Goal: Check status: Check status

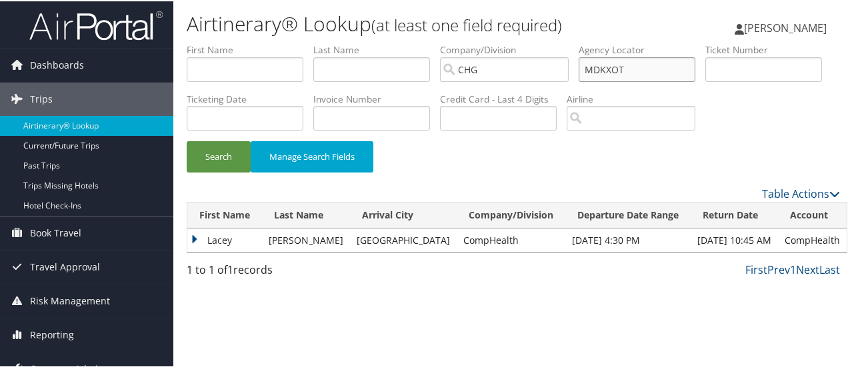
click at [610, 67] on input "MDKXOT" at bounding box center [637, 68] width 117 height 25
click at [706, 81] on input "text" at bounding box center [764, 68] width 117 height 25
paste input "0167173114125"
click at [215, 171] on button "Search" at bounding box center [219, 155] width 64 height 31
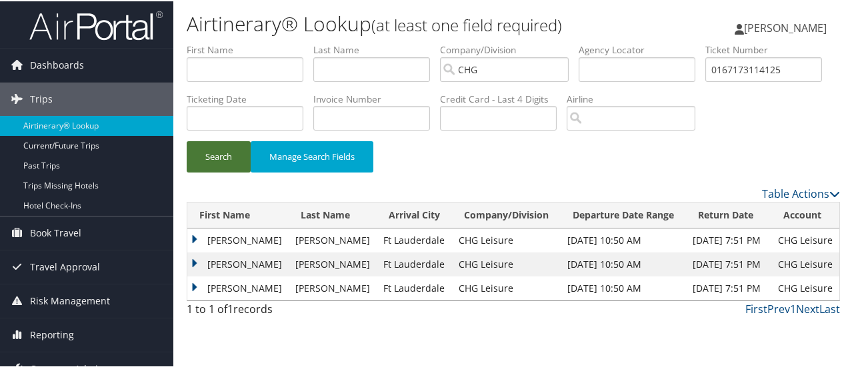
scroll to position [49, 0]
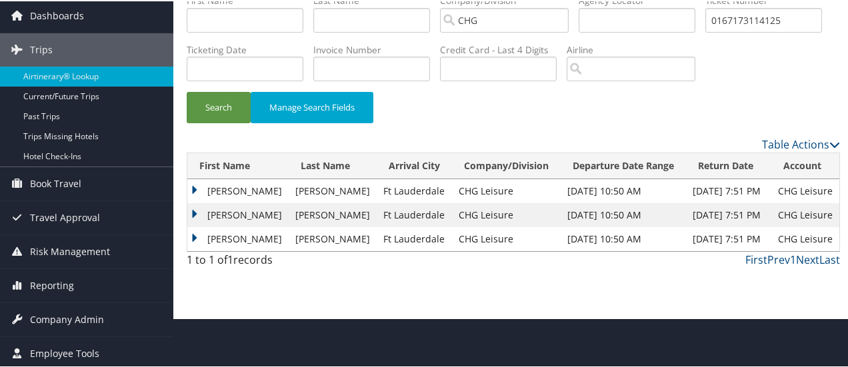
click at [193, 202] on td "Jake" at bounding box center [237, 190] width 101 height 24
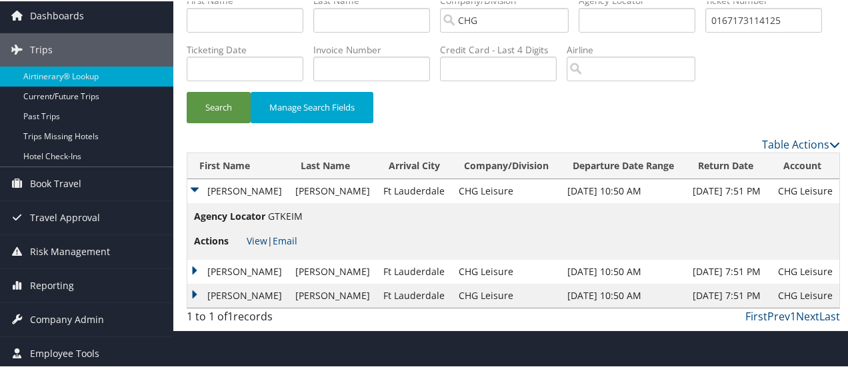
scroll to position [59, 0]
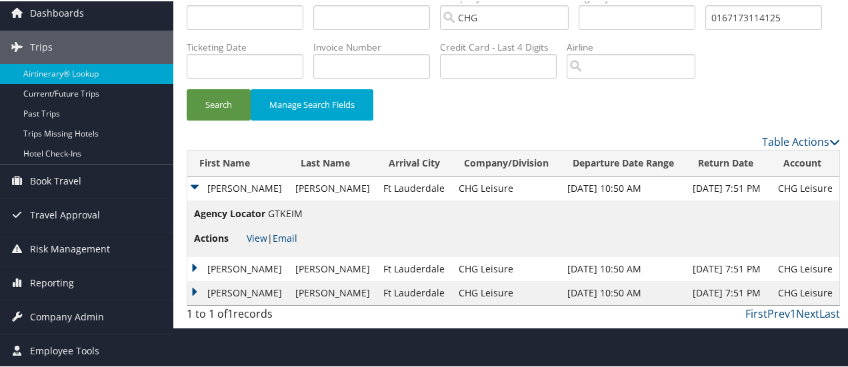
click at [195, 280] on td "Juliette" at bounding box center [237, 268] width 101 height 24
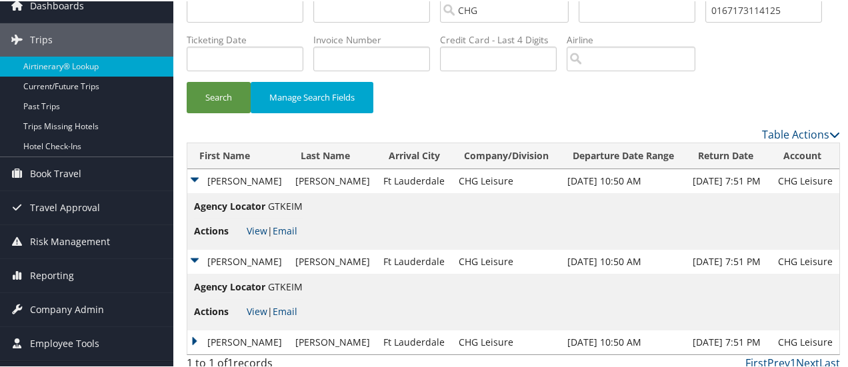
scroll to position [116, 0]
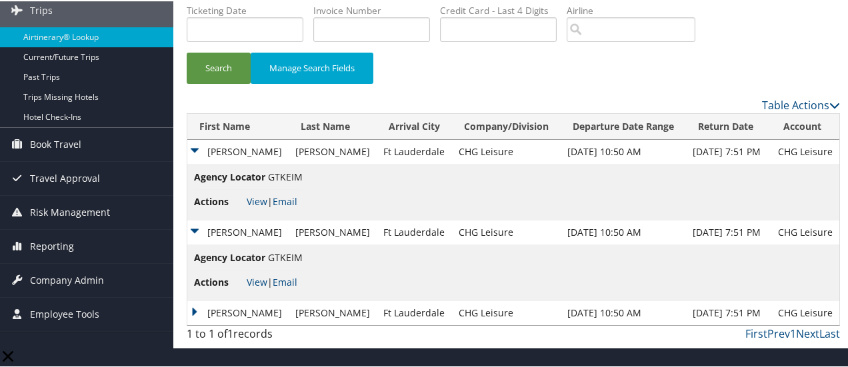
click at [195, 324] on td "Isabella" at bounding box center [237, 312] width 101 height 24
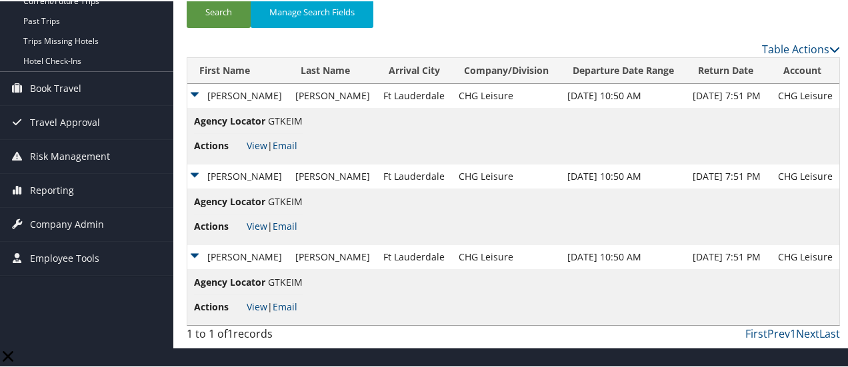
scroll to position [172, 0]
click at [259, 151] on link "View" at bounding box center [257, 144] width 21 height 13
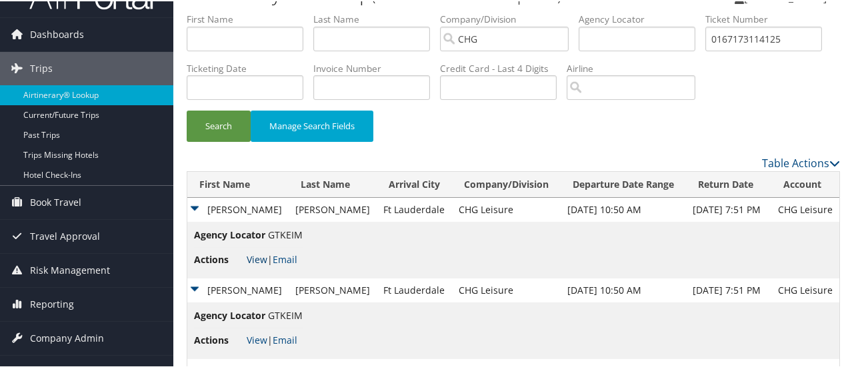
scroll to position [0, 0]
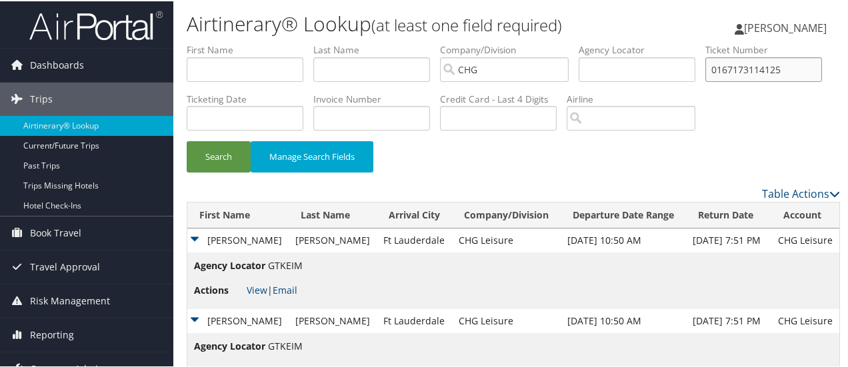
click at [706, 81] on input "0167173114125" at bounding box center [764, 68] width 117 height 25
paste input "268388098"
click at [210, 171] on button "Search" at bounding box center [219, 155] width 64 height 31
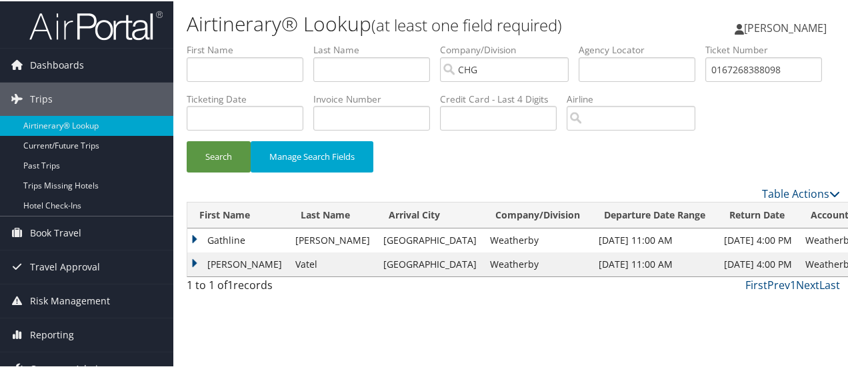
click at [193, 251] on td "Gathline" at bounding box center [237, 239] width 101 height 24
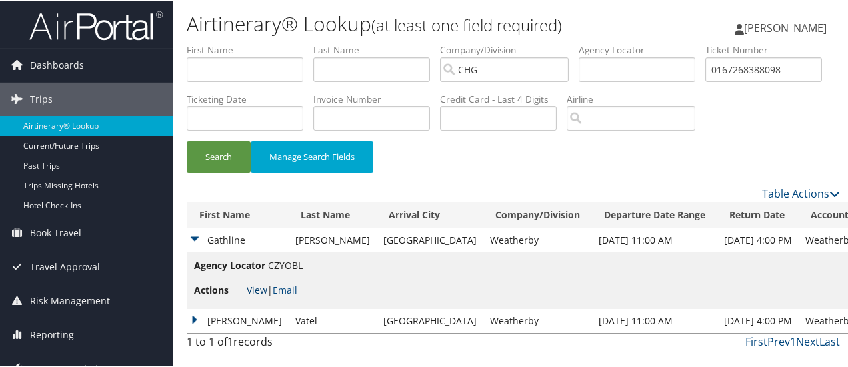
click at [251, 295] on link "View" at bounding box center [257, 289] width 21 height 13
click at [706, 81] on input "0167268388098" at bounding box center [764, 68] width 117 height 25
paste input "328203880"
type input "0167328203880"
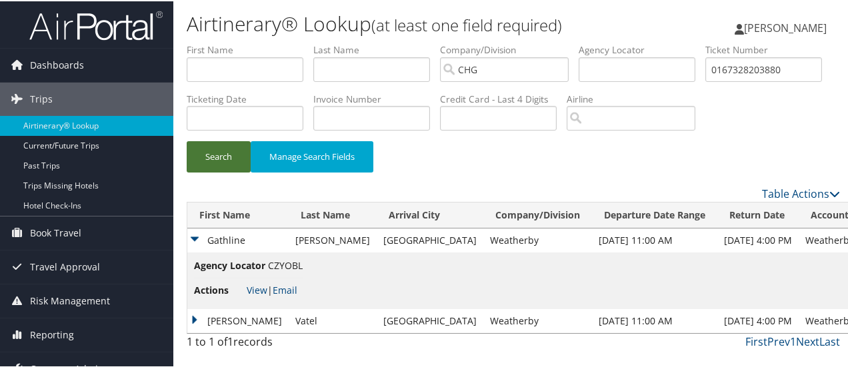
click at [224, 171] on button "Search" at bounding box center [219, 155] width 64 height 31
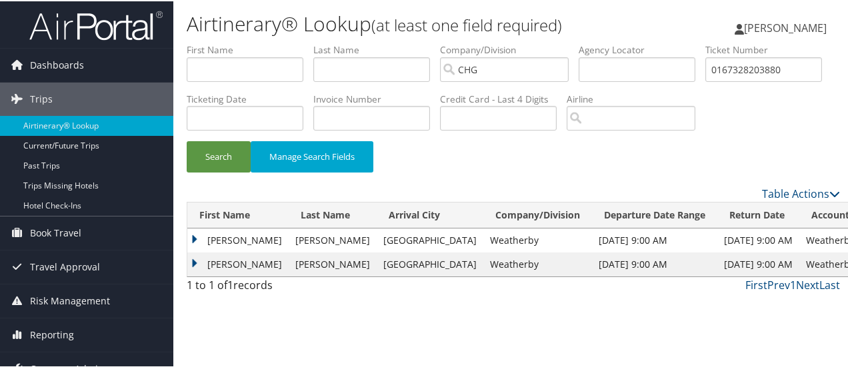
click at [196, 251] on td "Craig" at bounding box center [237, 239] width 101 height 24
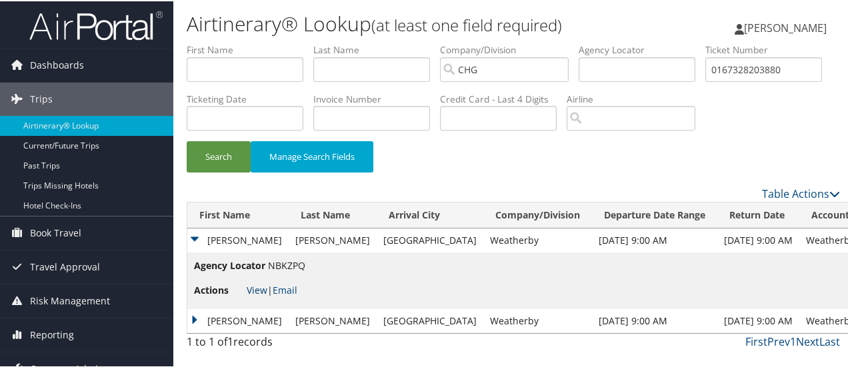
click at [257, 295] on link "View" at bounding box center [257, 289] width 21 height 13
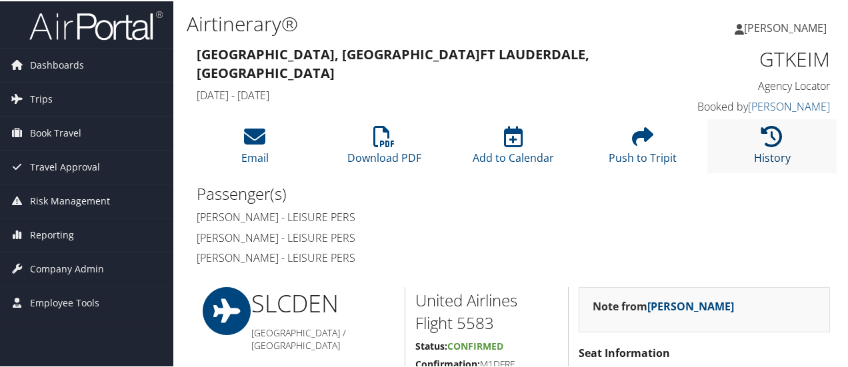
click at [764, 142] on icon at bounding box center [772, 135] width 21 height 21
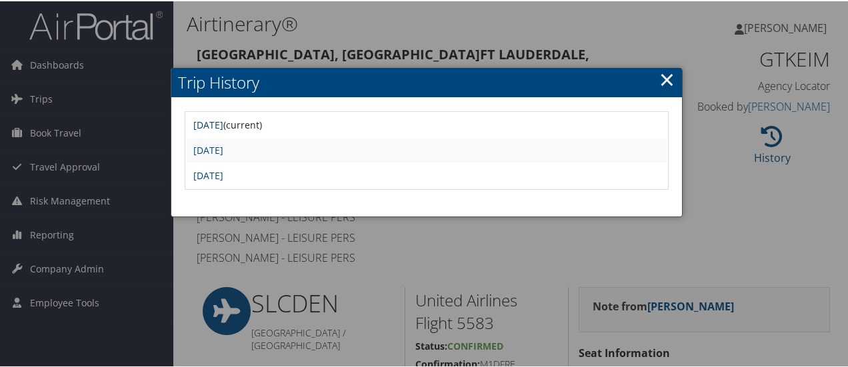
click at [223, 119] on link "Fri Jan 17 16:06:07 MST 2025" at bounding box center [208, 123] width 30 height 13
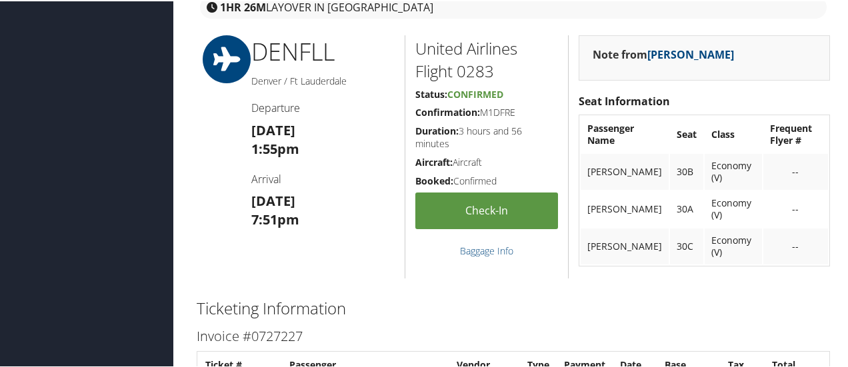
scroll to position [534, 0]
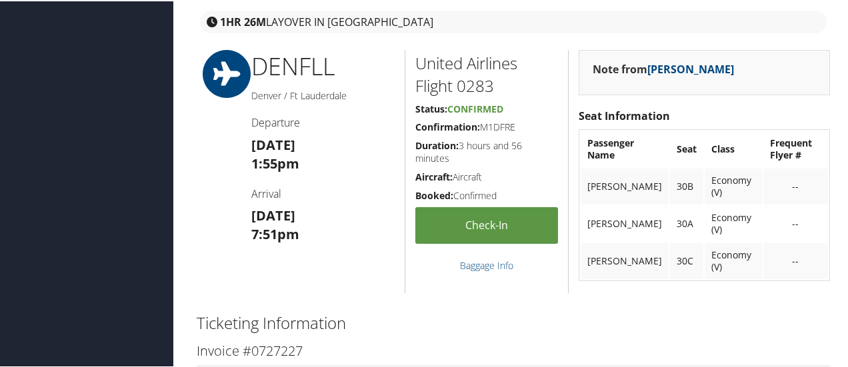
click at [497, 124] on h5 "Confirmation: M1DFRE" at bounding box center [486, 125] width 143 height 13
copy h5 "M1DFRE"
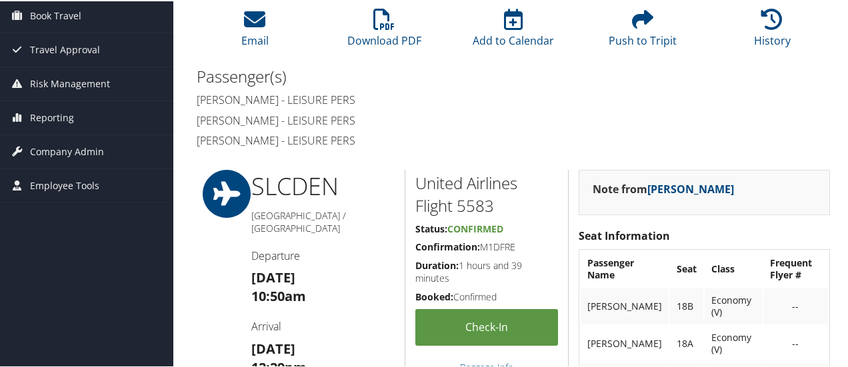
scroll to position [67, 0]
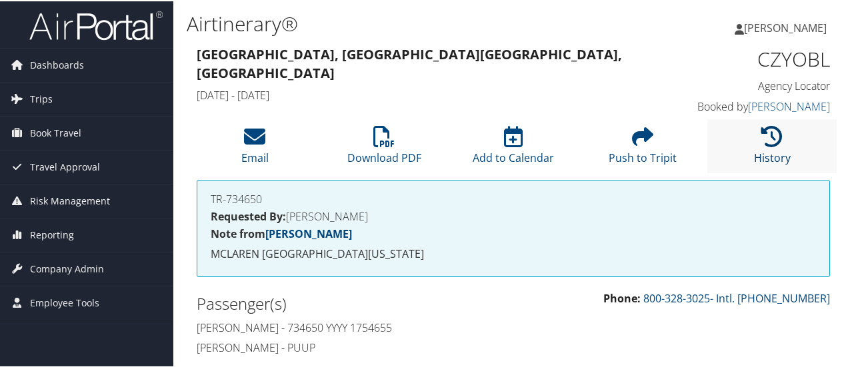
click at [765, 146] on icon at bounding box center [772, 135] width 21 height 21
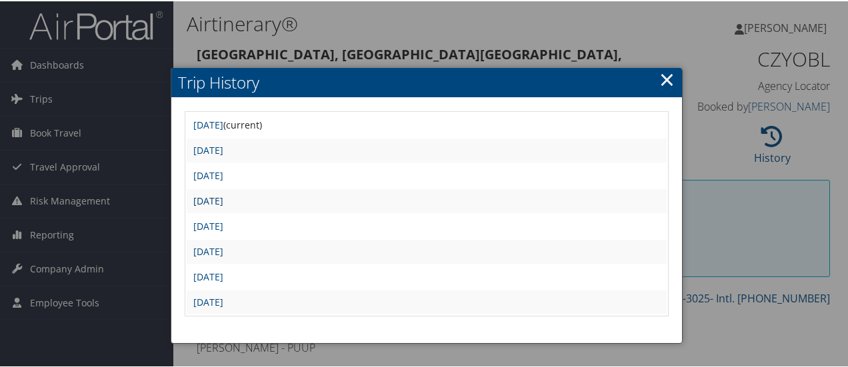
click at [223, 202] on link "[DATE]" at bounding box center [208, 199] width 30 height 13
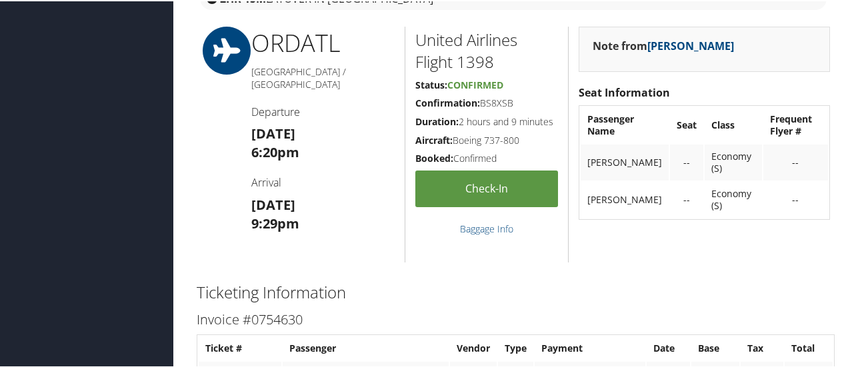
scroll to position [1570, 0]
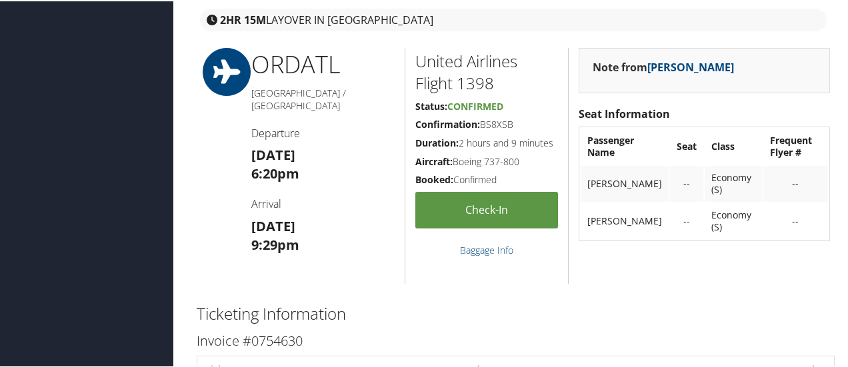
click at [502, 130] on h5 "Confirmation: BS8XSB" at bounding box center [486, 123] width 143 height 13
copy h5 "BS8XSB"
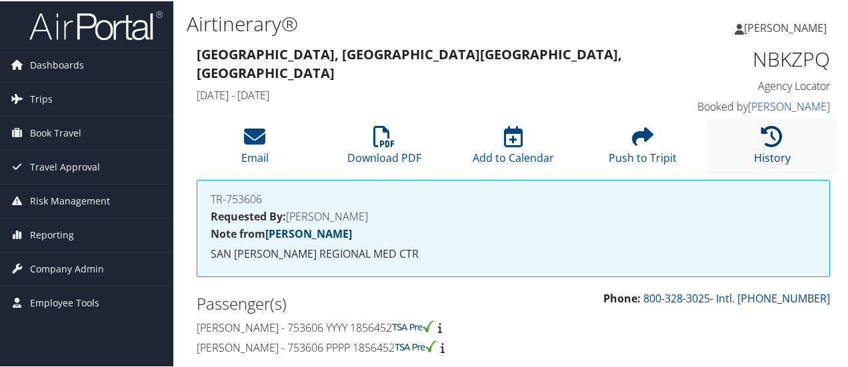
click at [775, 145] on icon at bounding box center [772, 135] width 21 height 21
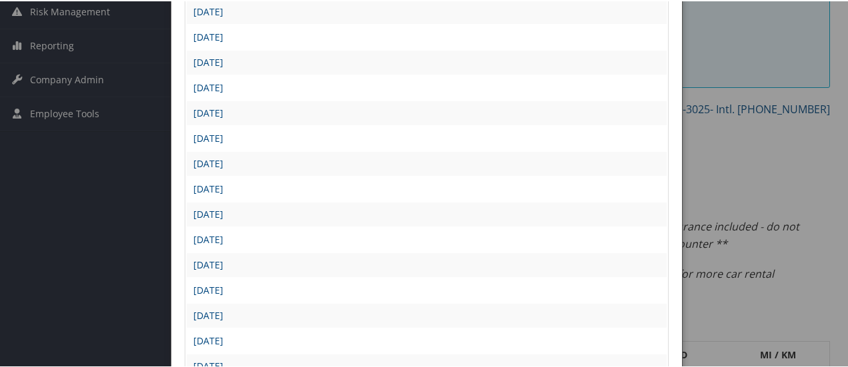
scroll to position [267, 0]
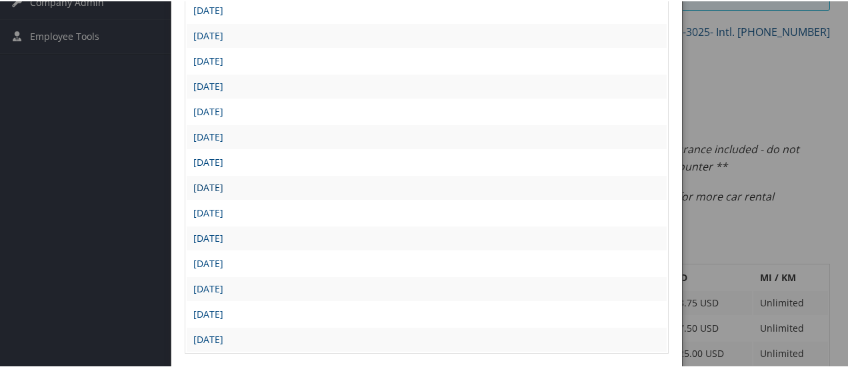
click at [223, 186] on link "Wed Aug 27 10:45:49 MDT 2025" at bounding box center [208, 186] width 30 height 13
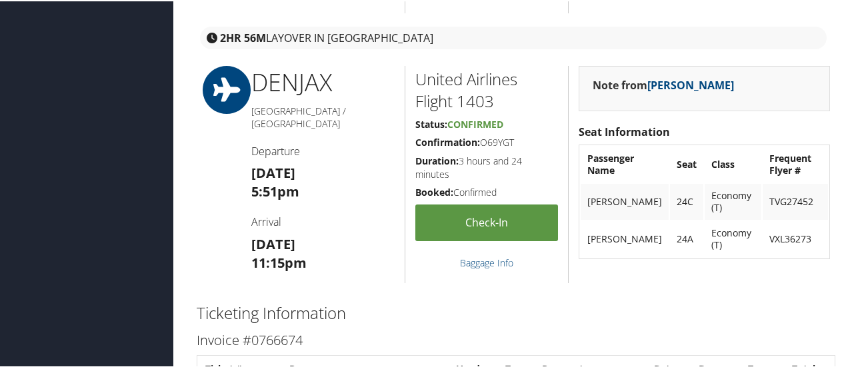
scroll to position [1934, 0]
click at [498, 141] on h5 "Confirmation: O69YGT" at bounding box center [486, 141] width 143 height 13
copy h5 "O69YGT"
